Goal: Task Accomplishment & Management: Use online tool/utility

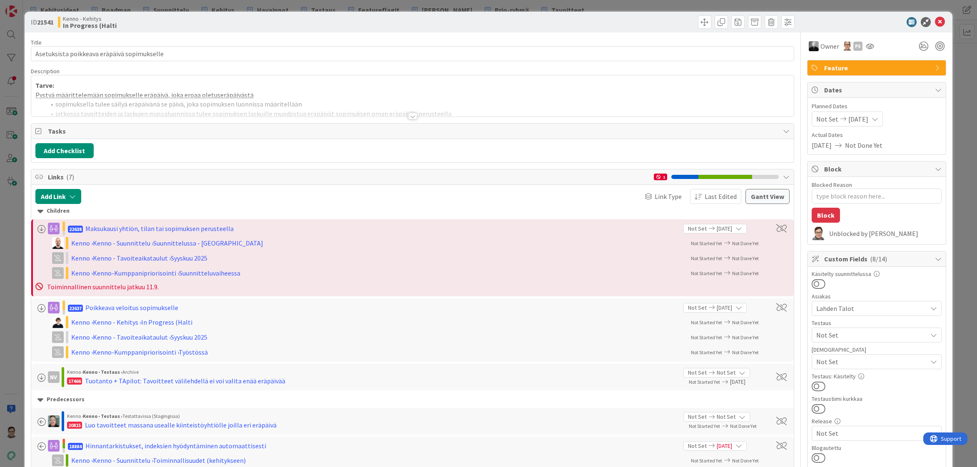
type textarea "x"
click at [409, 115] on div at bounding box center [412, 116] width 9 height 7
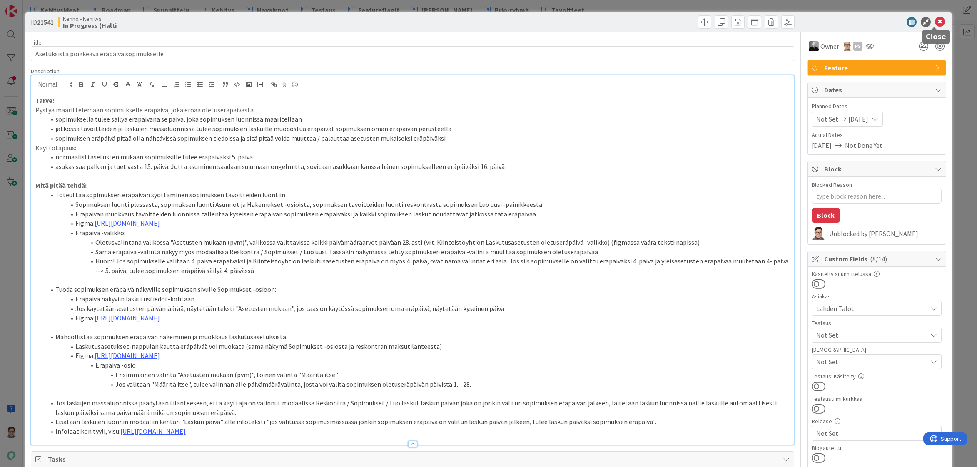
click at [935, 24] on icon at bounding box center [940, 22] width 10 height 10
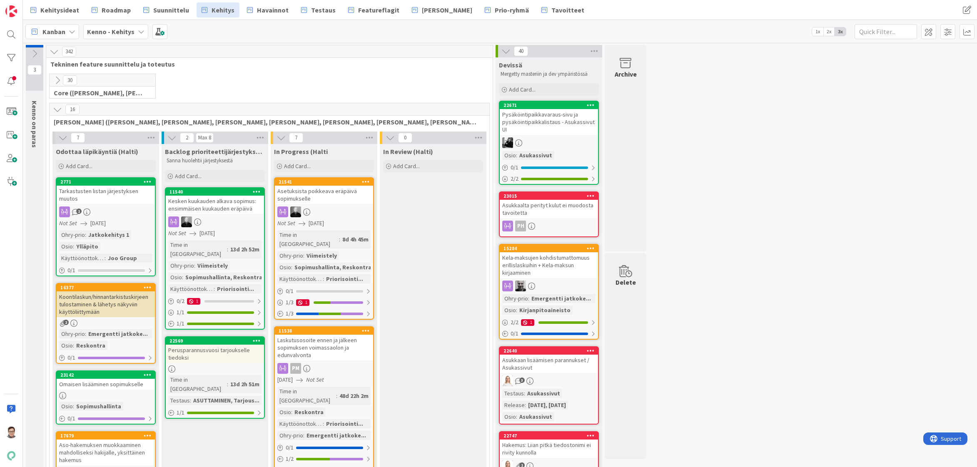
drag, startPoint x: 681, startPoint y: 463, endPoint x: 689, endPoint y: 466, distance: 8.8
